Goal: Information Seeking & Learning: Learn about a topic

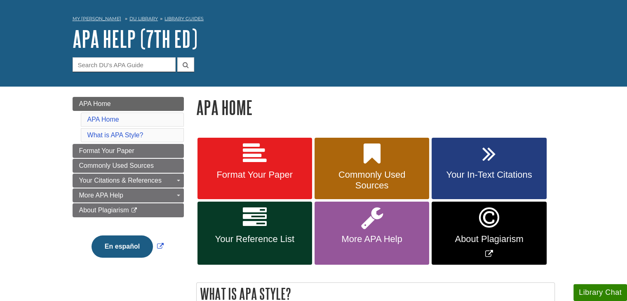
scroll to position [41, 0]
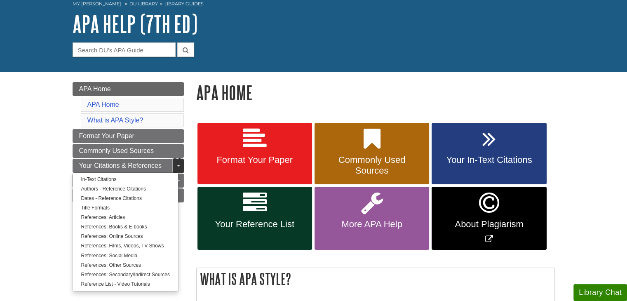
click at [177, 166] on span "Guide Page Menu" at bounding box center [178, 166] width 3 height 2
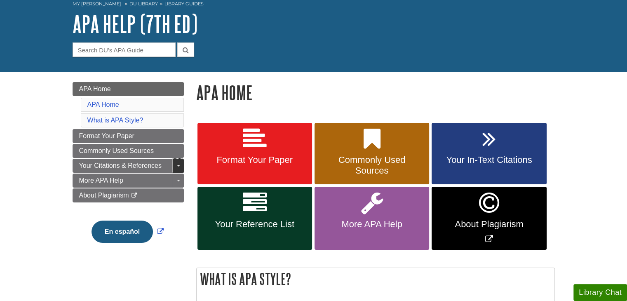
click at [177, 166] on span "Guide Page Menu" at bounding box center [178, 166] width 3 height 2
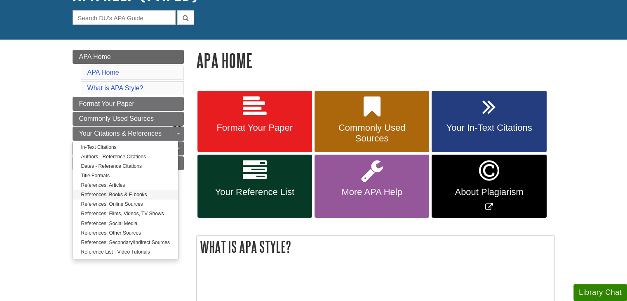
scroll to position [82, 0]
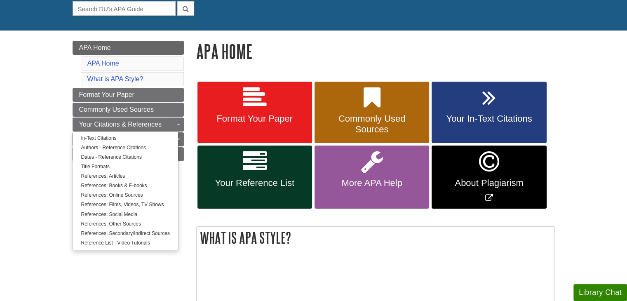
click at [189, 127] on div "Menu APA Home APA Home What is APA Style? Format Your Paper Commonly Used Sourc…" at bounding box center [128, 134] width 124 height 187
click at [178, 123] on link "Toggle Dropdown" at bounding box center [178, 124] width 12 height 14
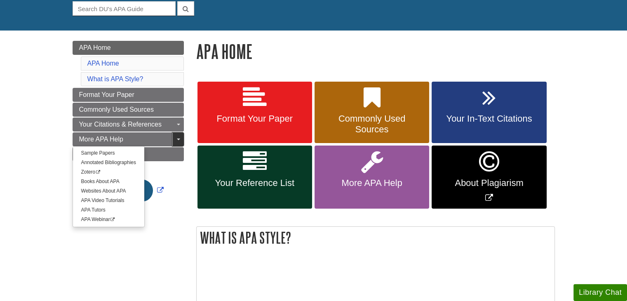
click at [177, 137] on link "Toggle Dropdown" at bounding box center [178, 139] width 12 height 14
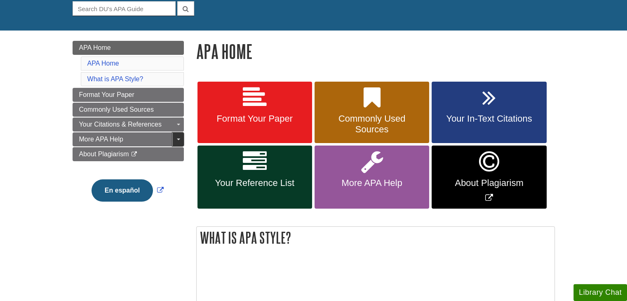
click at [177, 137] on link "Toggle Dropdown" at bounding box center [178, 139] width 12 height 14
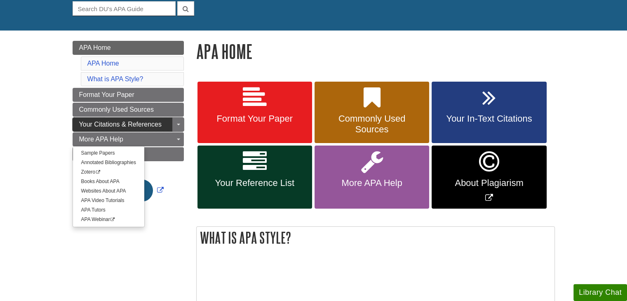
click at [109, 122] on span "Your Citations & References" at bounding box center [120, 124] width 82 height 7
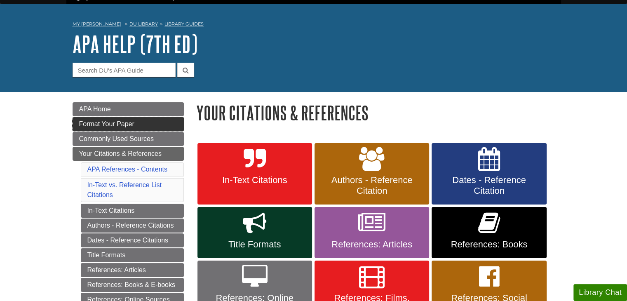
scroll to position [41, 0]
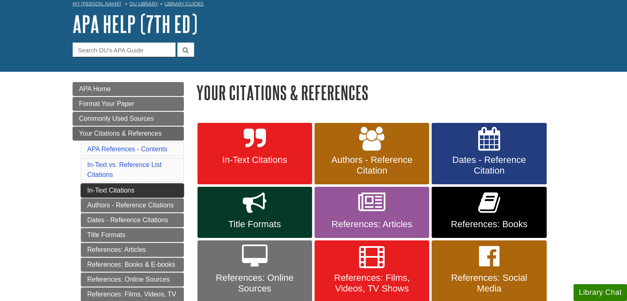
click at [105, 191] on link "In-Text Citations" at bounding box center [132, 190] width 103 height 14
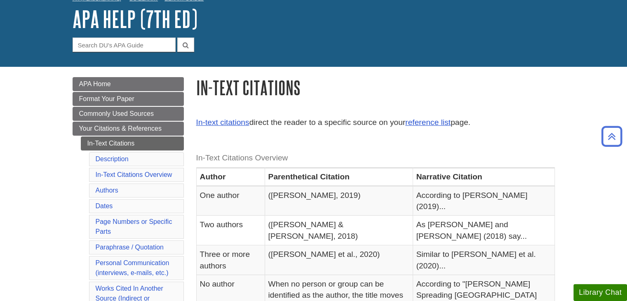
scroll to position [41, 0]
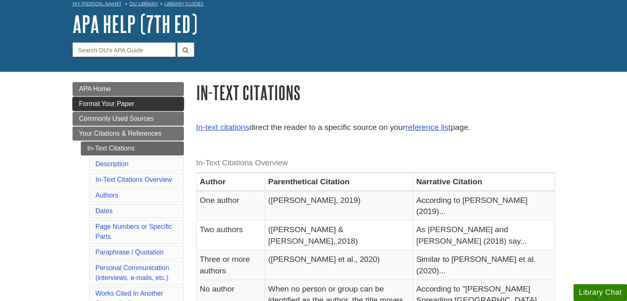
click at [115, 106] on span "Format Your Paper" at bounding box center [106, 103] width 55 height 7
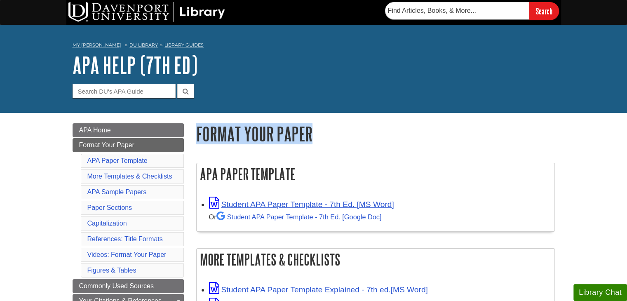
drag, startPoint x: 198, startPoint y: 128, endPoint x: 314, endPoint y: 141, distance: 117.0
click at [314, 141] on h1 "Format Your Paper" at bounding box center [375, 133] width 359 height 21
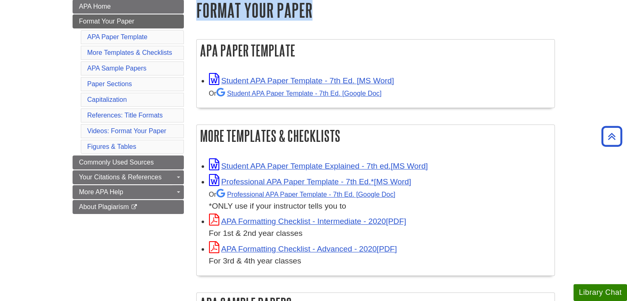
scroll to position [165, 0]
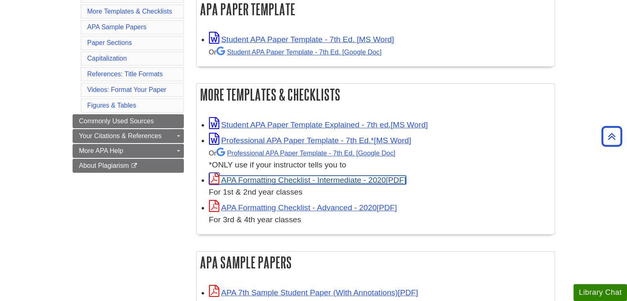
click at [305, 181] on link "APA Formatting Checklist - Intermediate - 2020" at bounding box center [307, 180] width 197 height 9
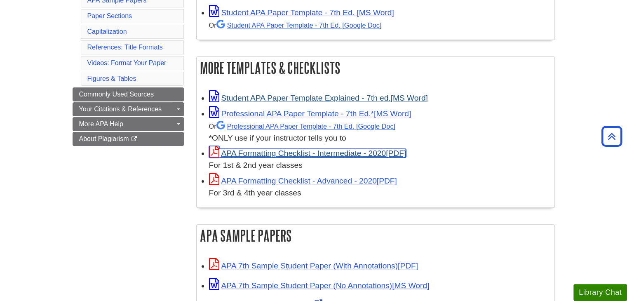
scroll to position [206, 0]
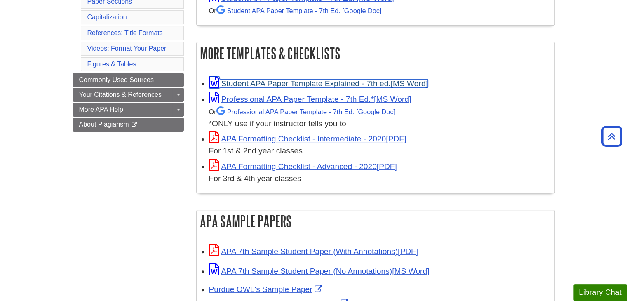
click at [299, 82] on link "Student APA Paper Template Explained - 7th ed." at bounding box center [318, 83] width 219 height 9
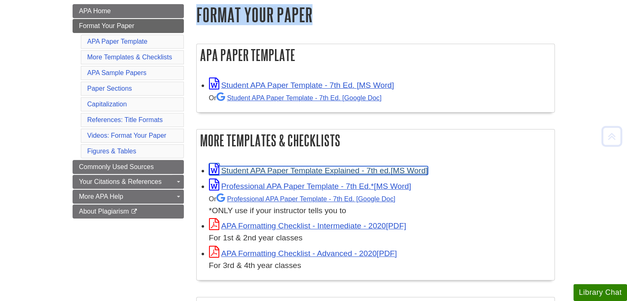
scroll to position [124, 0]
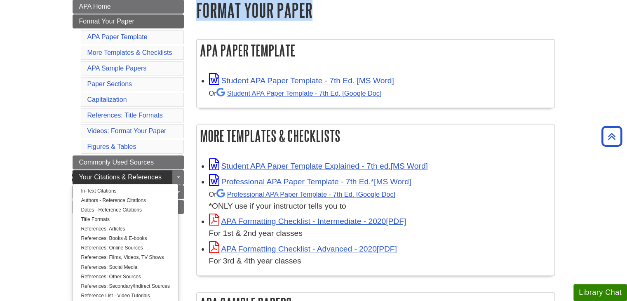
click at [107, 177] on span "Your Citations & References" at bounding box center [120, 177] width 82 height 7
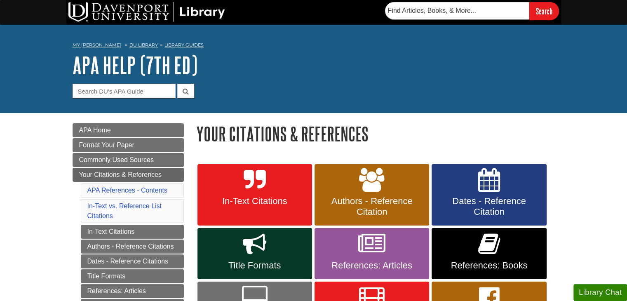
scroll to position [82, 0]
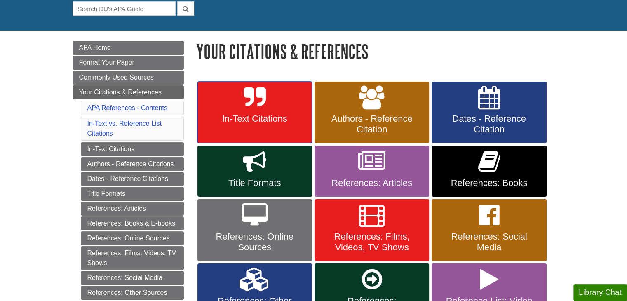
click at [235, 117] on span "In-Text Citations" at bounding box center [255, 118] width 102 height 11
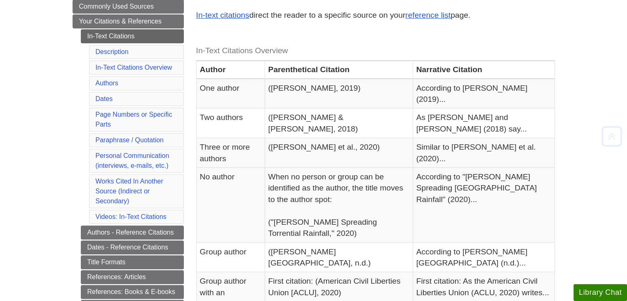
scroll to position [165, 0]
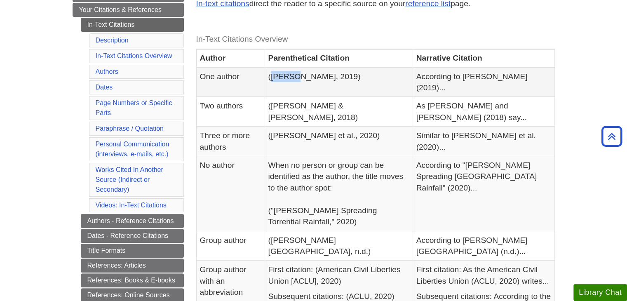
drag, startPoint x: 280, startPoint y: 76, endPoint x: 302, endPoint y: 79, distance: 21.6
click at [302, 79] on td "([PERSON_NAME], 2019)" at bounding box center [339, 82] width 148 height 30
click at [296, 82] on td "([PERSON_NAME], 2019)" at bounding box center [339, 82] width 148 height 30
drag, startPoint x: 278, startPoint y: 76, endPoint x: 338, endPoint y: 74, distance: 60.6
click at [338, 74] on td "(Smith, 2019)" at bounding box center [339, 82] width 148 height 30
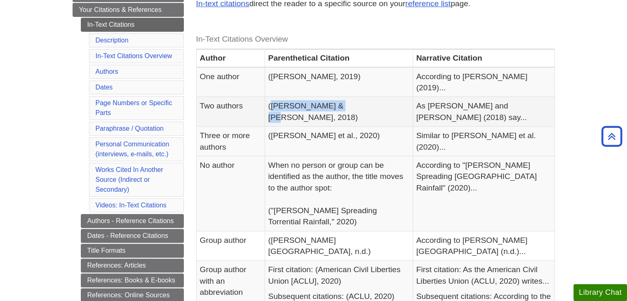
drag, startPoint x: 279, startPoint y: 94, endPoint x: 360, endPoint y: 91, distance: 81.3
click at [360, 97] on td "(Smith & Hill, 2018)" at bounding box center [339, 112] width 148 height 30
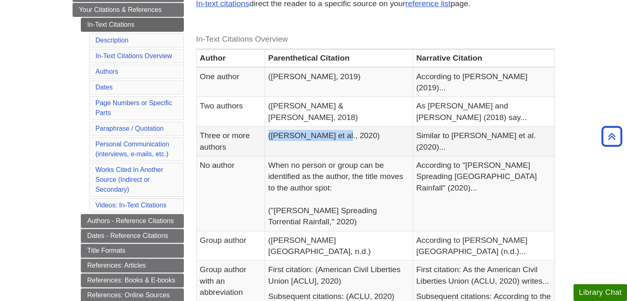
drag, startPoint x: 284, startPoint y: 111, endPoint x: 362, endPoint y: 119, distance: 78.3
click at [357, 127] on td "(Smith et al., 2020)" at bounding box center [339, 142] width 148 height 30
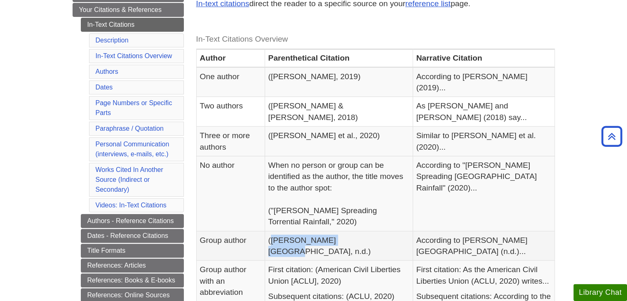
drag, startPoint x: 280, startPoint y: 216, endPoint x: 353, endPoint y: 215, distance: 73.8
click at [353, 231] on td "(Davenport University, n.d.)" at bounding box center [339, 246] width 148 height 30
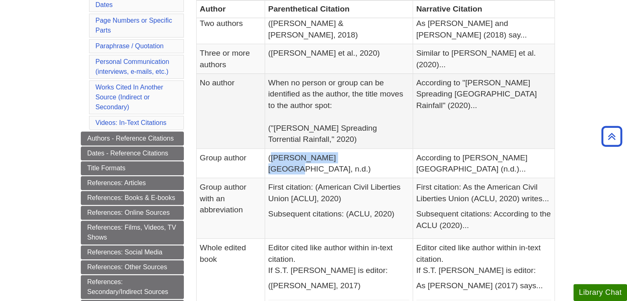
scroll to position [82, 0]
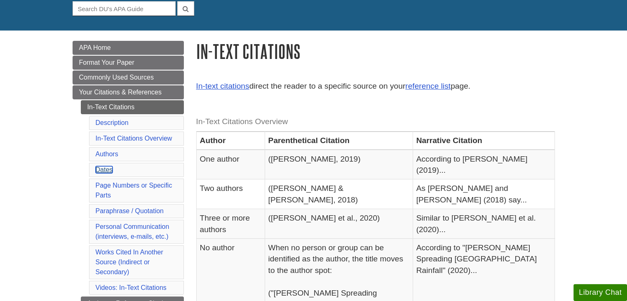
click at [104, 170] on link "Dates" at bounding box center [104, 169] width 17 height 7
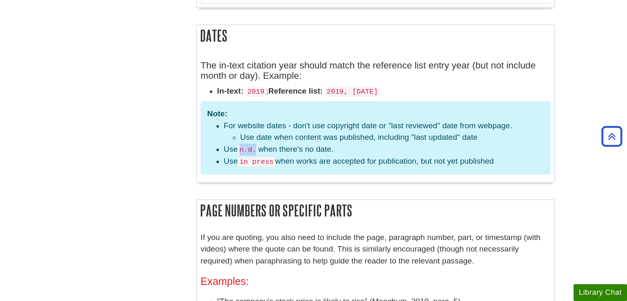
drag, startPoint x: 241, startPoint y: 127, endPoint x: 257, endPoint y: 128, distance: 16.1
click at [257, 145] on code "n.d." at bounding box center [248, 149] width 20 height 9
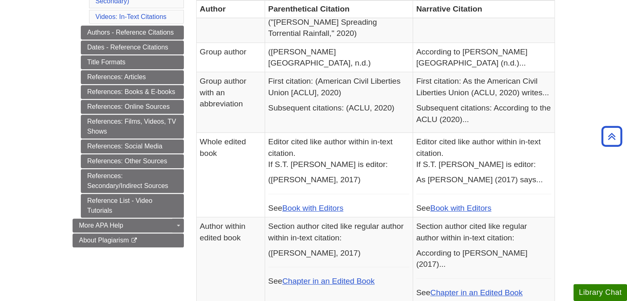
scroll to position [312, 0]
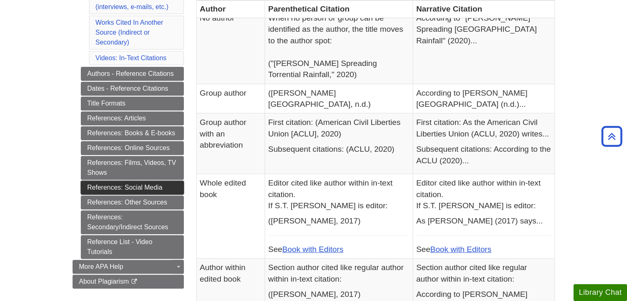
click at [124, 187] on link "References: Social Media" at bounding box center [132, 188] width 103 height 14
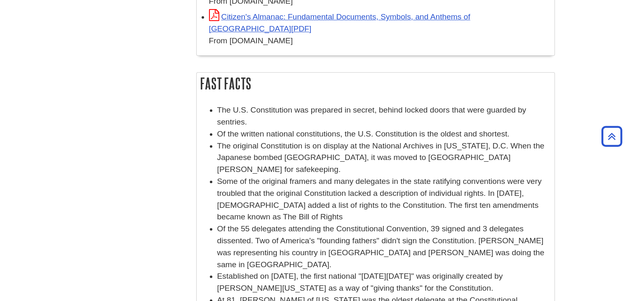
scroll to position [412, 0]
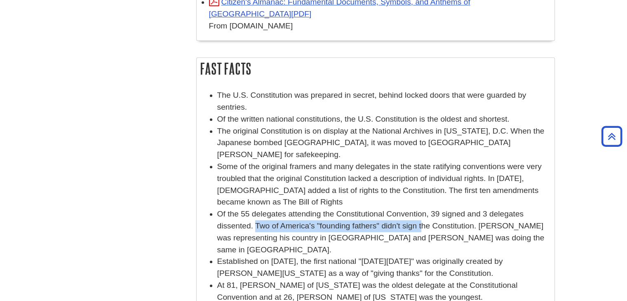
drag, startPoint x: 246, startPoint y: 225, endPoint x: 411, endPoint y: 221, distance: 164.9
click at [411, 221] on li "Of the 55 delegates attending the Constitutional Convention, 39 signed and 3 de…" at bounding box center [383, 231] width 333 height 47
click at [305, 230] on li "Of the 55 delegates attending the Constitutional Convention, 39 signed and 3 de…" at bounding box center [383, 231] width 333 height 47
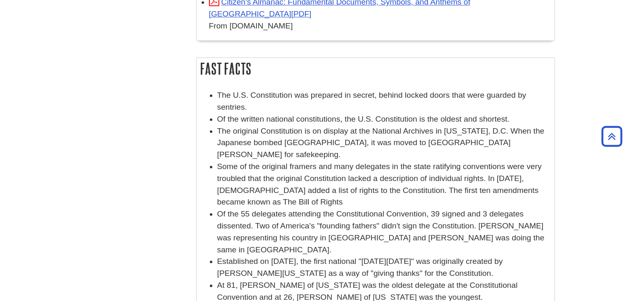
drag, startPoint x: 218, startPoint y: 249, endPoint x: 472, endPoint y: 263, distance: 254.3
click at [472, 263] on li "Established on [DATE], the first national "[DATE][DATE]" was originally created…" at bounding box center [383, 268] width 333 height 24
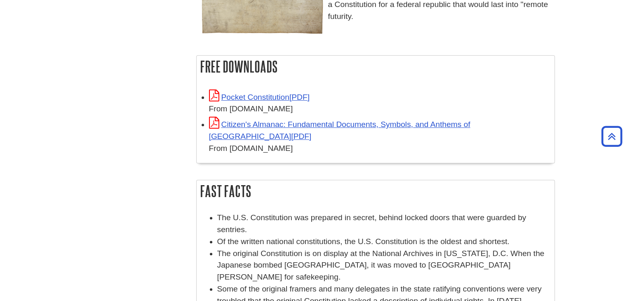
scroll to position [289, 0]
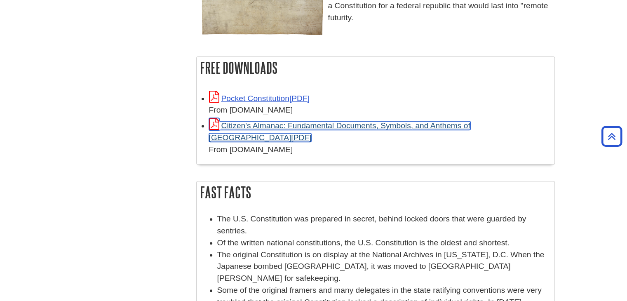
click at [312, 141] on link "Citizen's Almanac: Fundamental Documents, Symbols, and Anthems of [GEOGRAPHIC_D…" at bounding box center [339, 131] width 261 height 21
